Goal: Navigation & Orientation: Find specific page/section

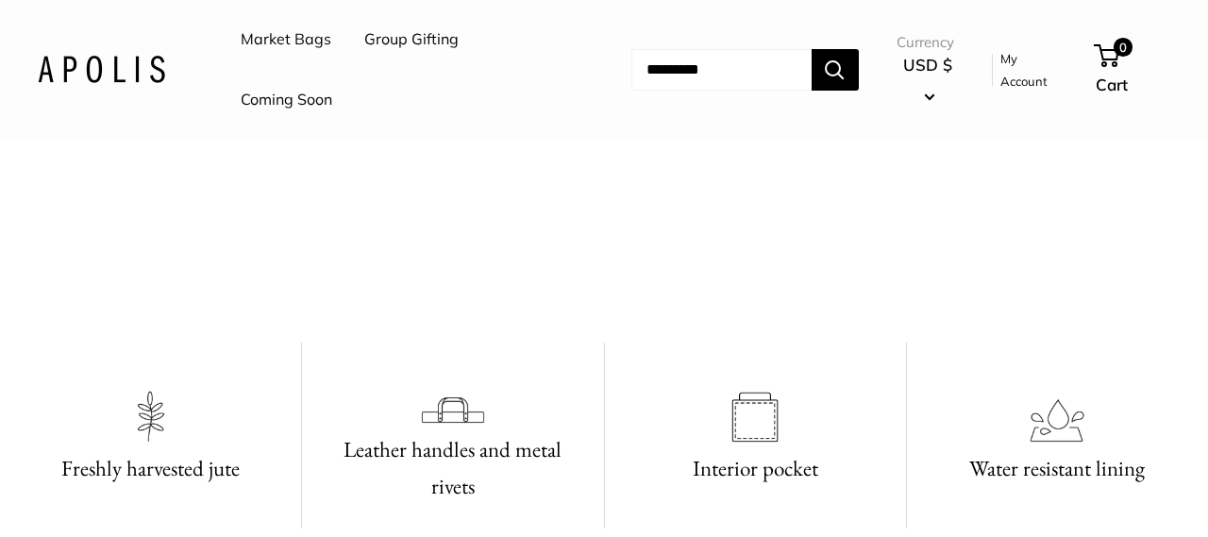
scroll to position [931, 0]
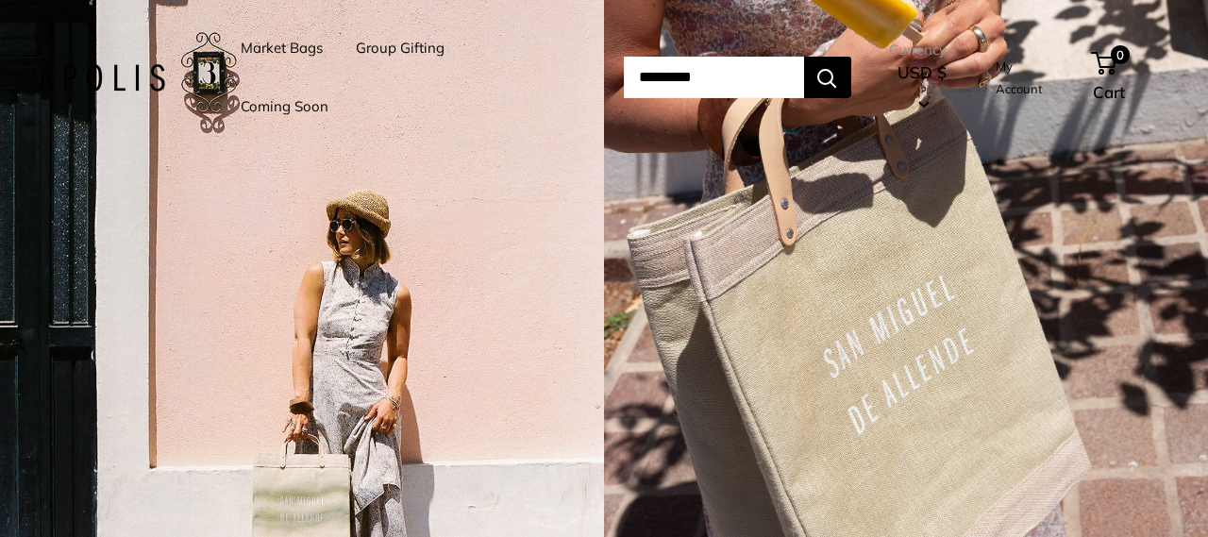
click at [302, 54] on link "Market Bags" at bounding box center [282, 48] width 82 height 26
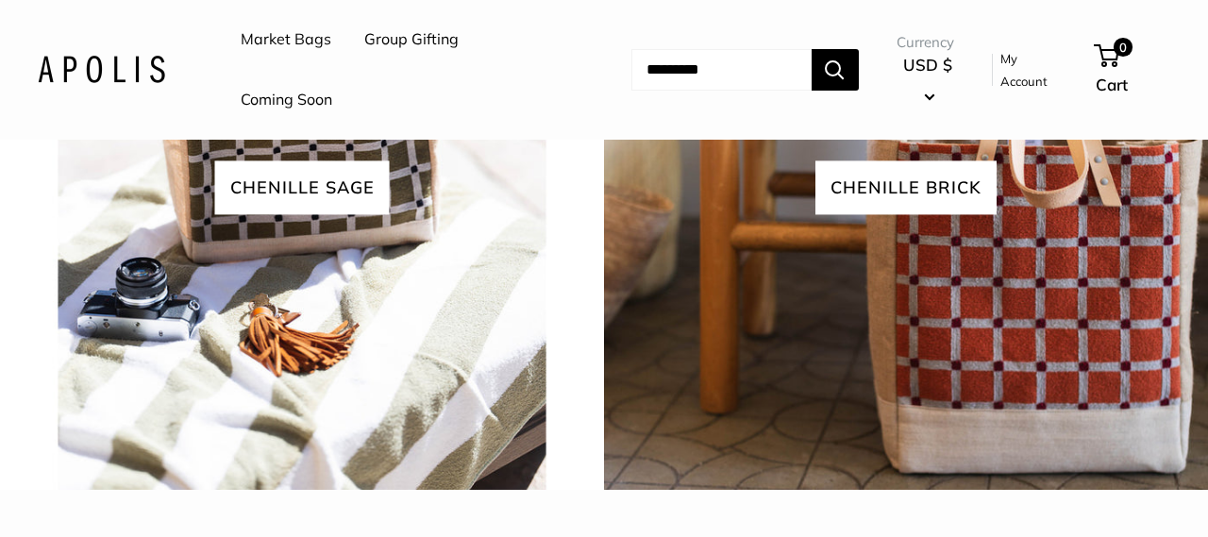
scroll to position [4046, 0]
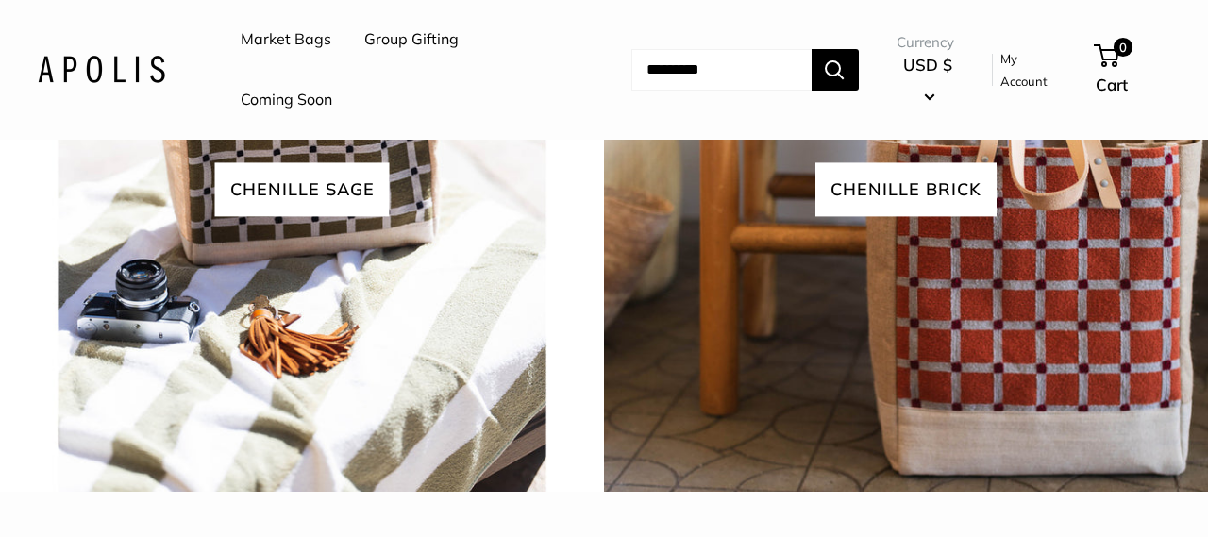
click at [396, 38] on link "Group Gifting" at bounding box center [411, 39] width 94 height 28
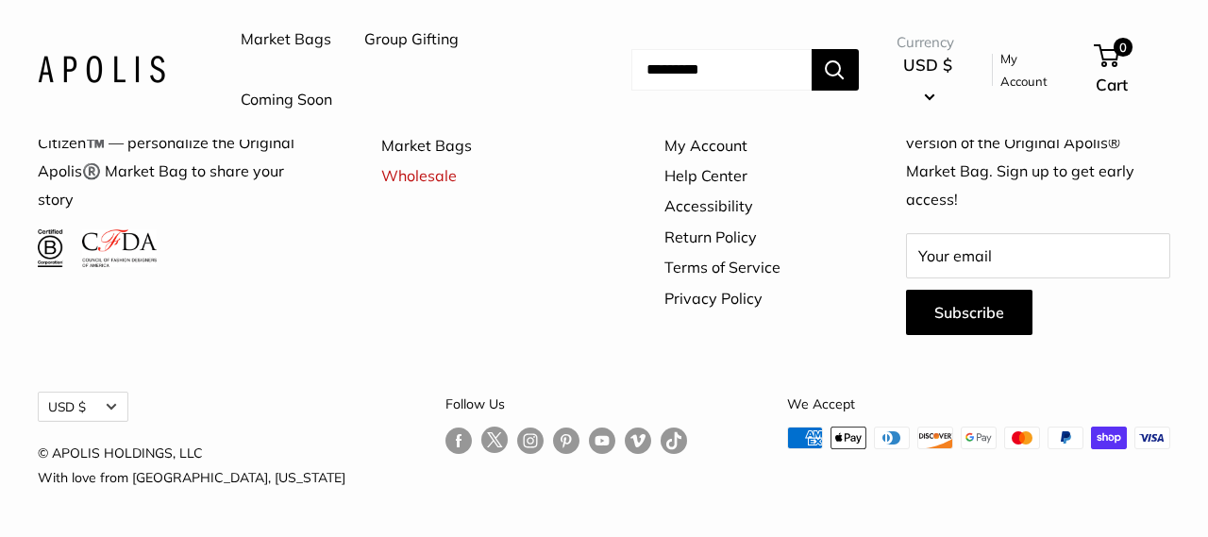
scroll to position [5156, 0]
click at [430, 191] on link "Wholesale" at bounding box center [489, 175] width 217 height 30
